Goal: Information Seeking & Learning: Learn about a topic

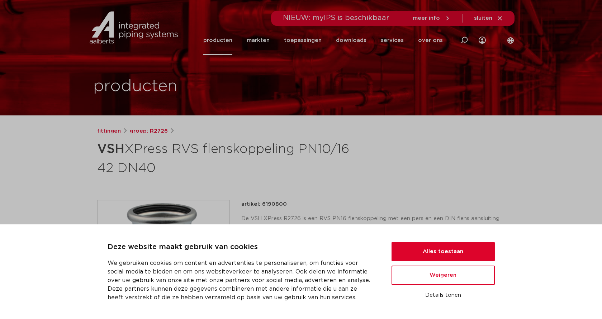
scroll to position [0, 0]
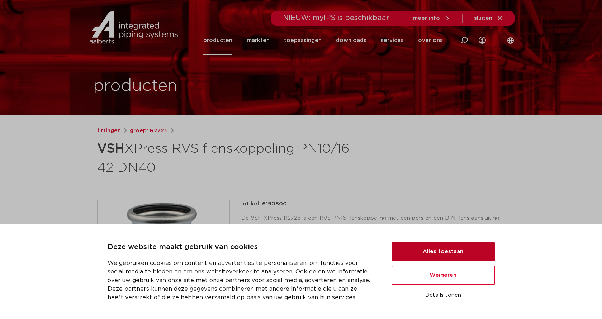
click at [413, 246] on button "Alles toestaan" at bounding box center [442, 251] width 103 height 19
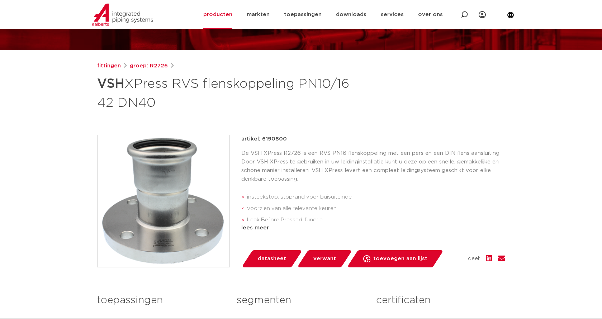
scroll to position [67, 0]
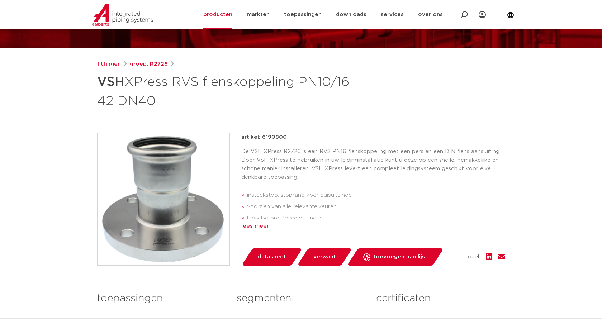
click at [252, 228] on div "lees meer" at bounding box center [373, 226] width 264 height 9
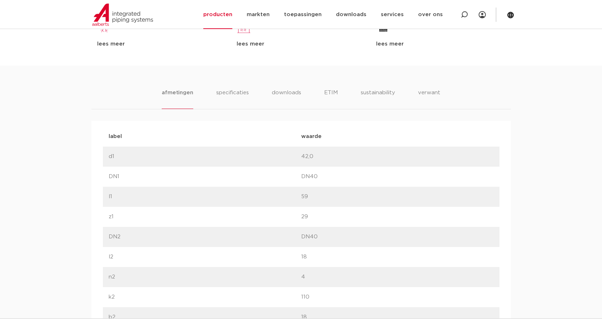
scroll to position [426, 0]
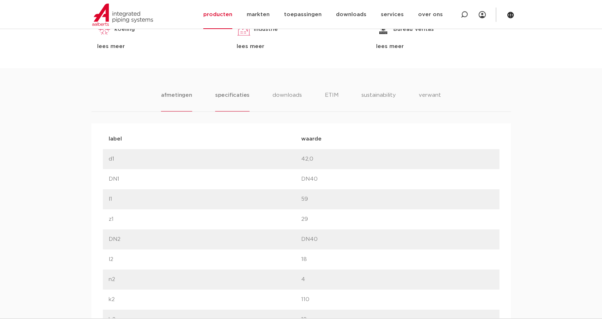
click at [236, 95] on li "specificaties" at bounding box center [232, 101] width 34 height 20
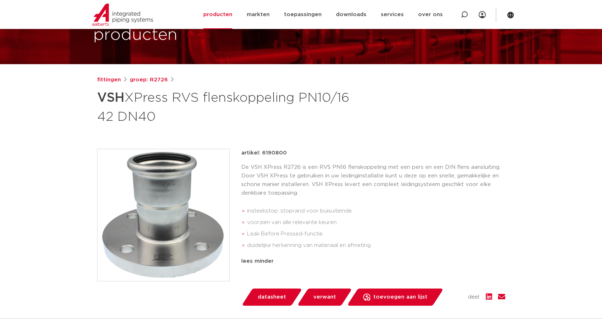
scroll to position [0, 0]
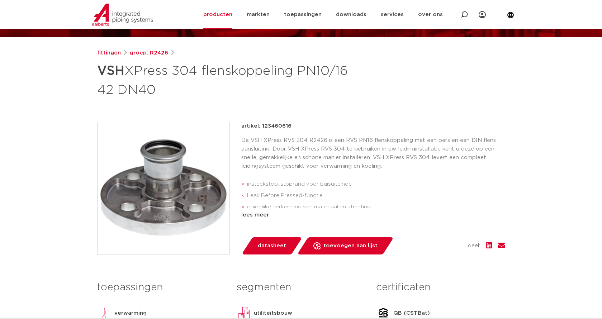
scroll to position [81, 0]
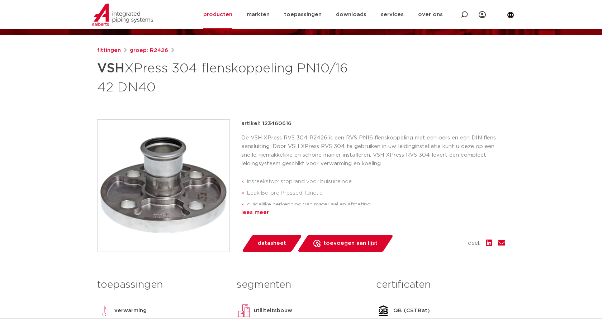
click at [246, 212] on div "lees meer" at bounding box center [373, 212] width 264 height 9
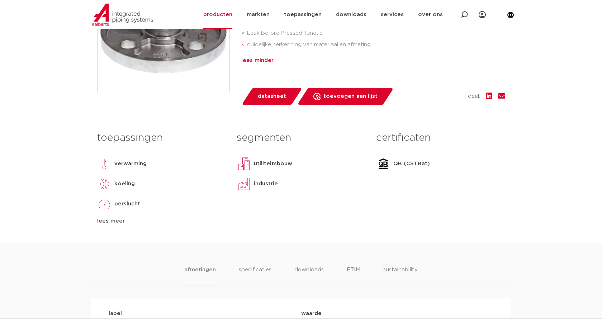
scroll to position [267, 0]
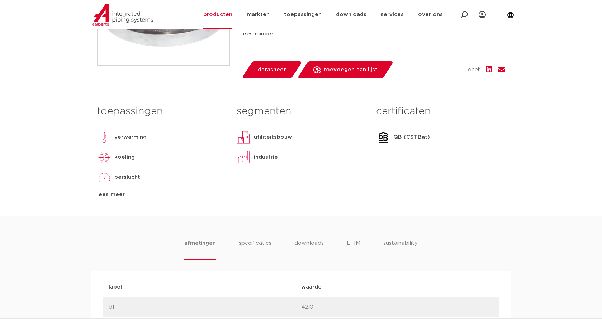
click at [110, 197] on div "lees meer" at bounding box center [161, 194] width 129 height 9
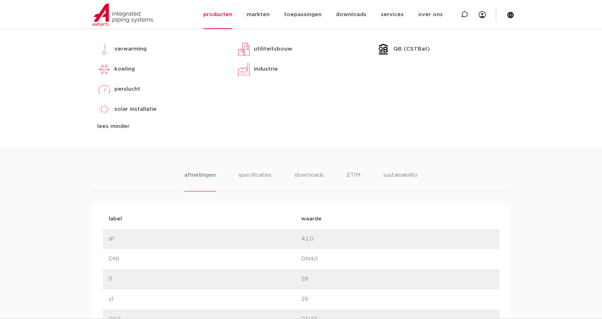
scroll to position [357, 0]
click at [256, 174] on li "specificaties" at bounding box center [255, 180] width 34 height 20
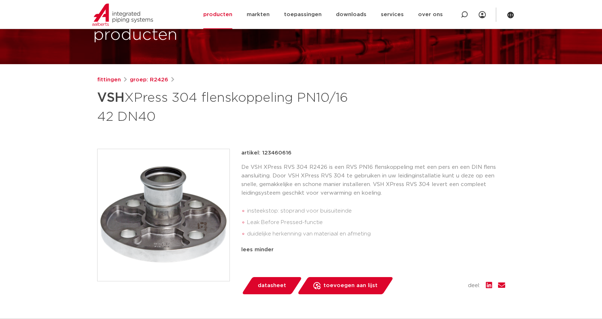
scroll to position [54, 0]
